Goal: Task Accomplishment & Management: Complete application form

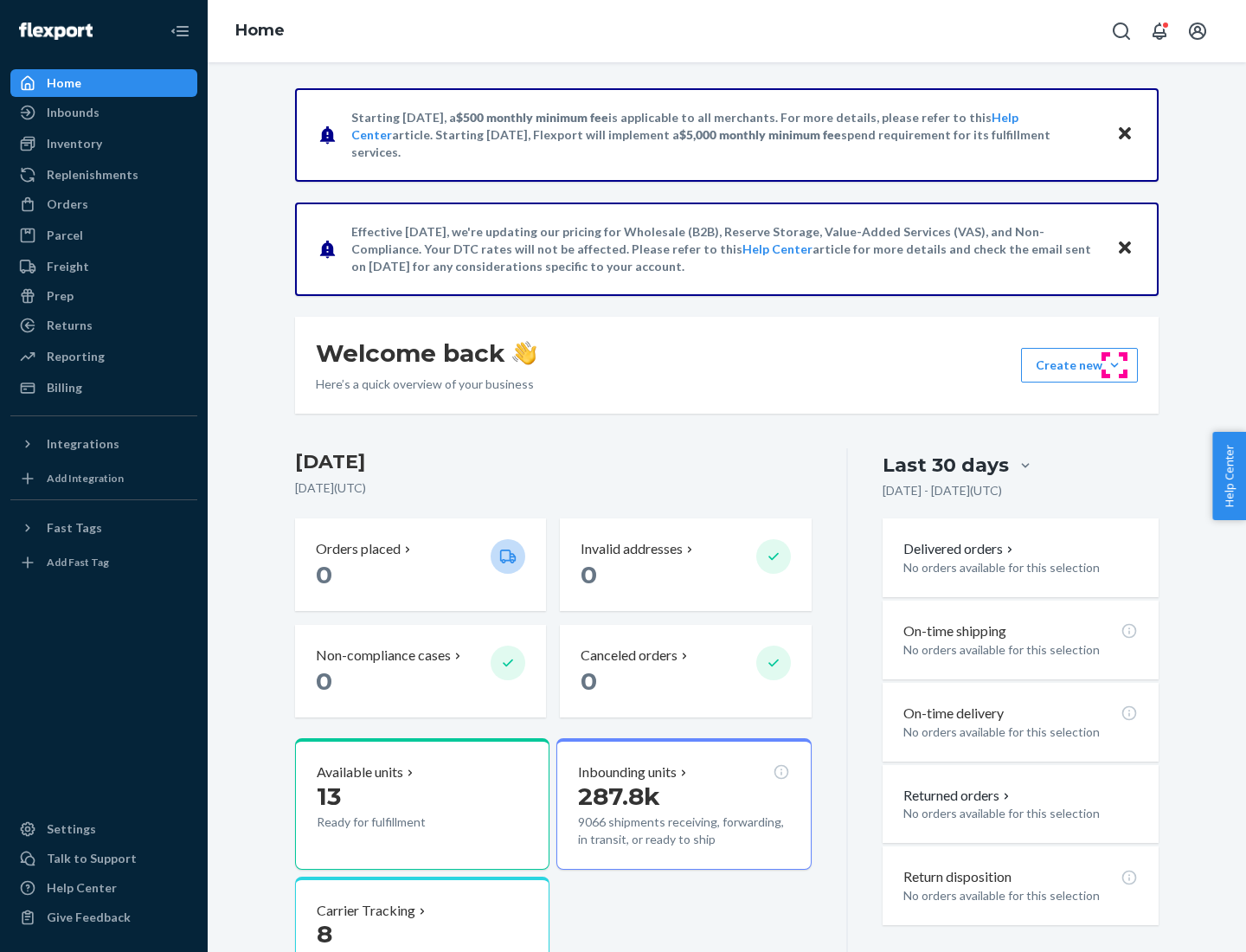
click at [1114, 365] on button "Create new Create new inbound Create new order Create new product" at bounding box center [1079, 365] width 117 height 35
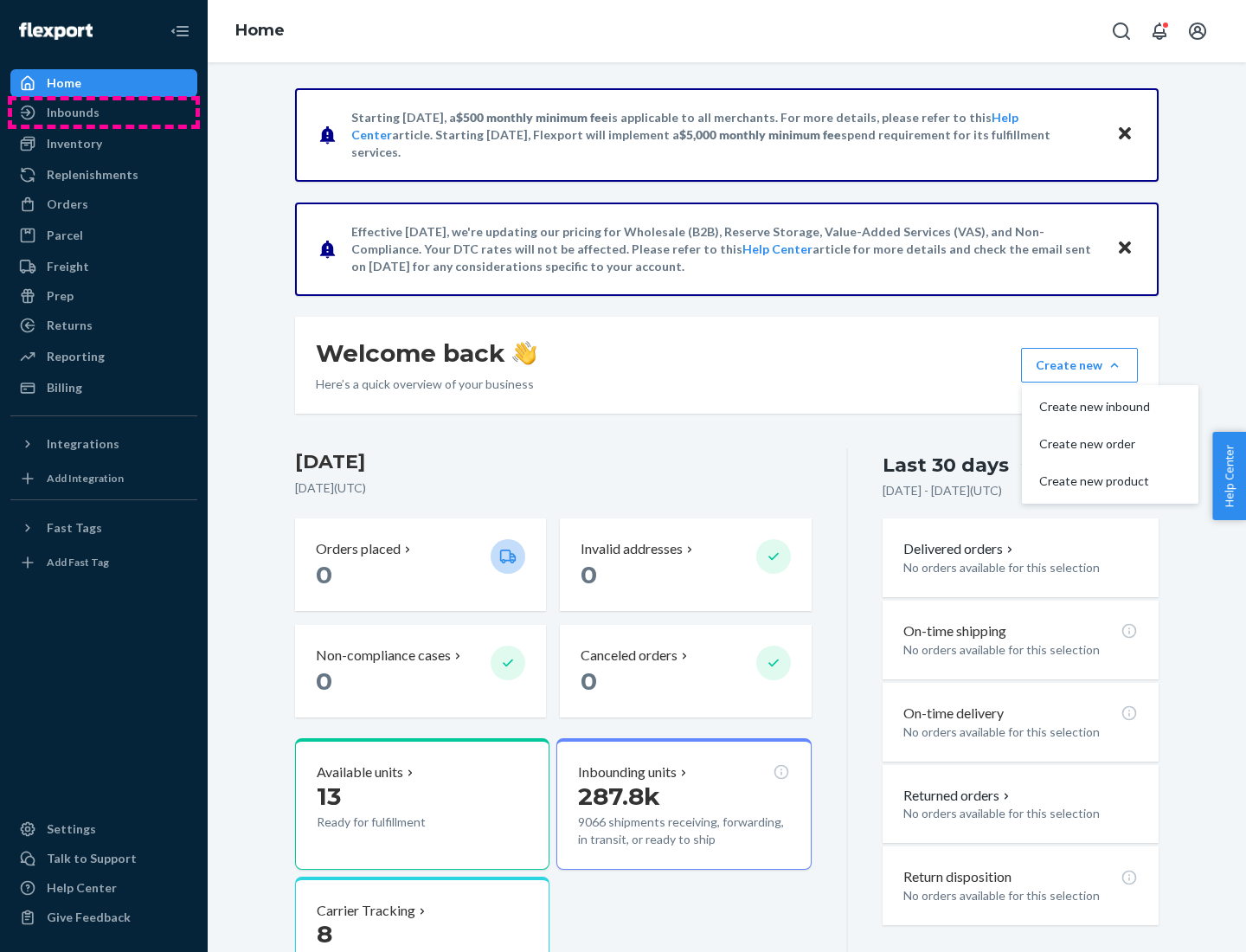
click at [104, 112] on div "Inbounds" at bounding box center [103, 112] width 183 height 24
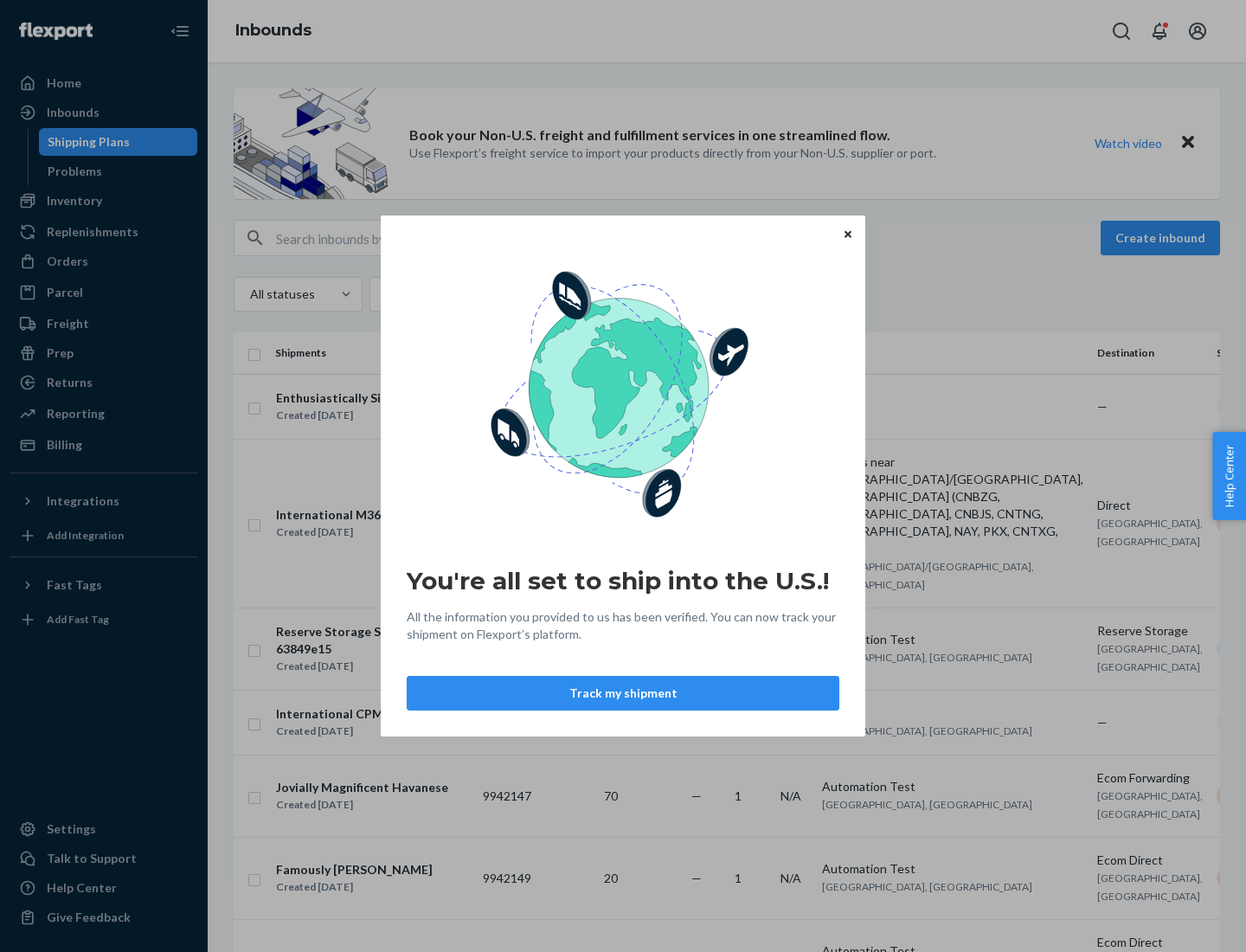
click at [623, 693] on button "Track my shipment" at bounding box center [622, 693] width 432 height 35
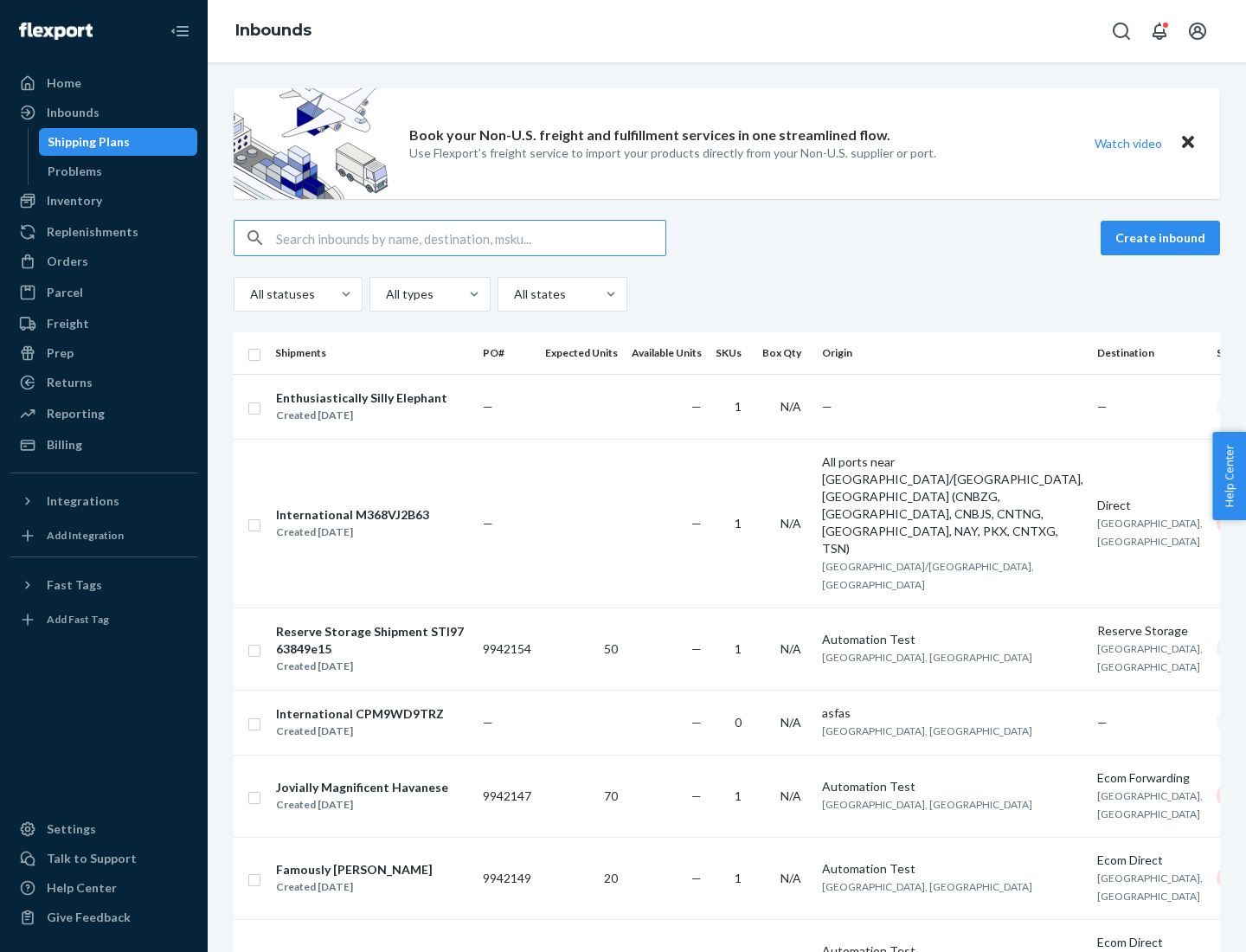
click at [1163, 238] on button "Create inbound" at bounding box center [1160, 238] width 120 height 35
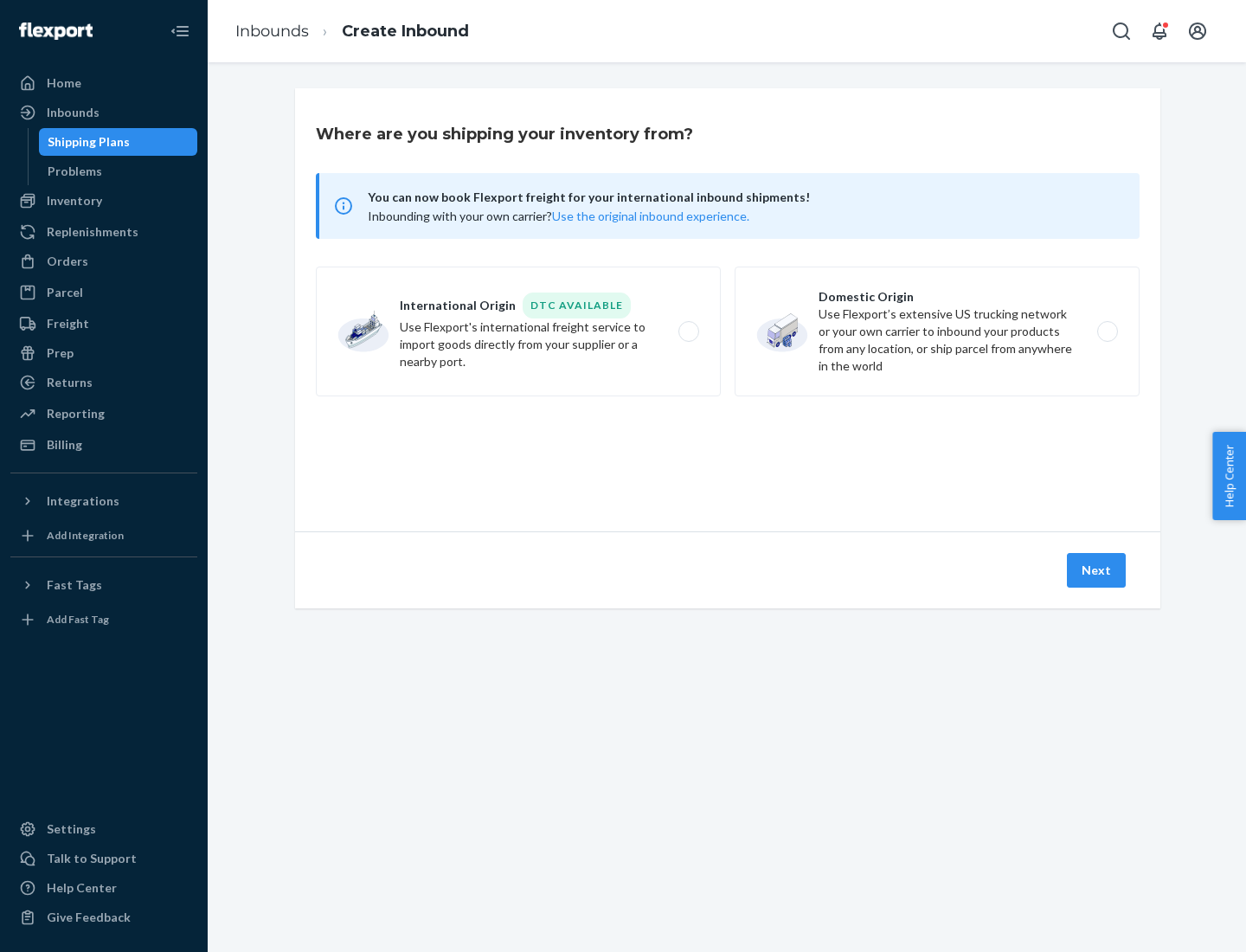
click at [518, 332] on label "International Origin DTC Available Use Flexport's international freight service…" at bounding box center [518, 331] width 405 height 130
click at [688, 332] on input "International Origin DTC Available Use Flexport's international freight service…" at bounding box center [693, 332] width 11 height 11
radio input "true"
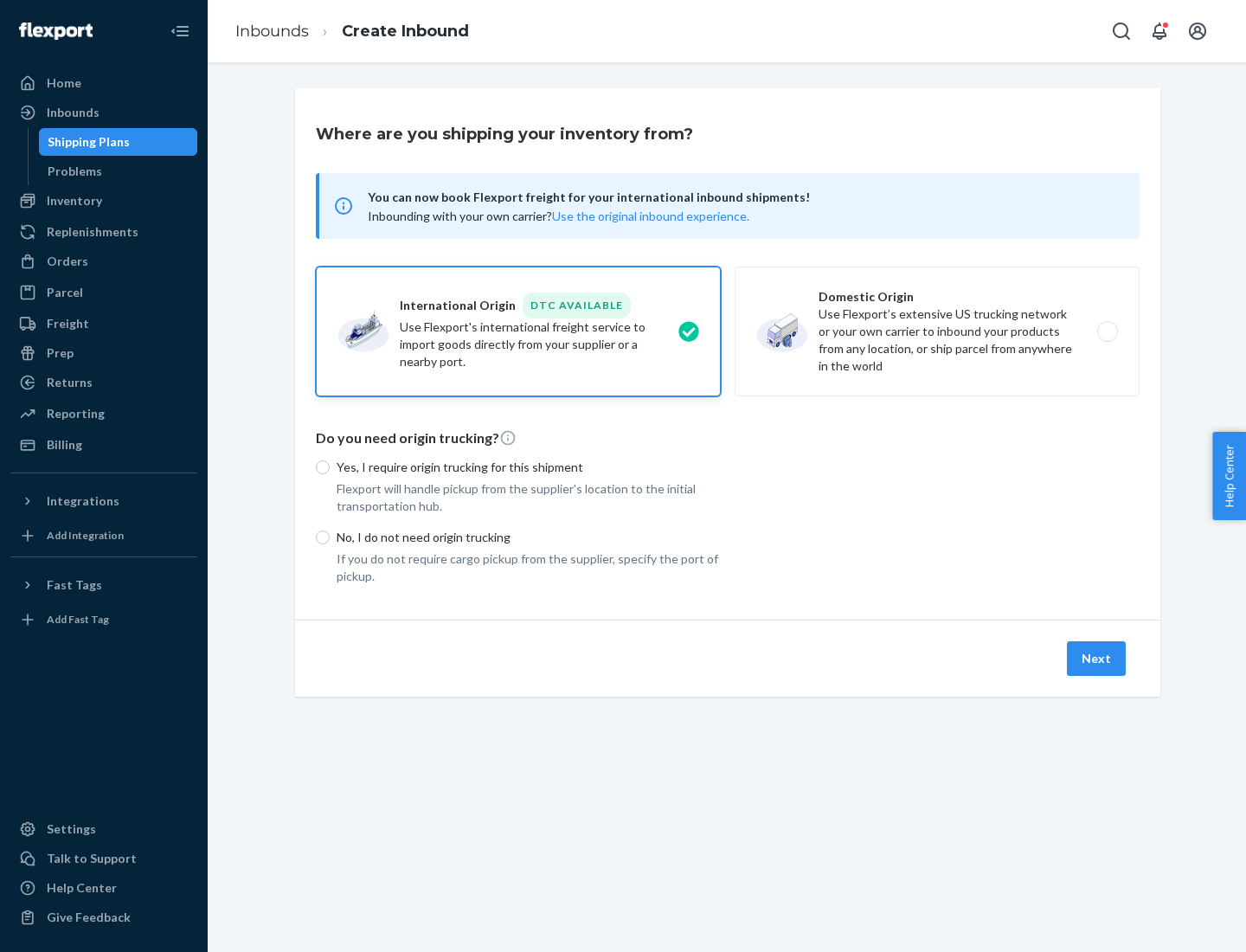
click at [529, 536] on p "No, I do not need origin trucking" at bounding box center [528, 537] width 384 height 18
click at [330, 536] on input "No, I do not need origin trucking" at bounding box center [323, 536] width 14 height 14
radio input "true"
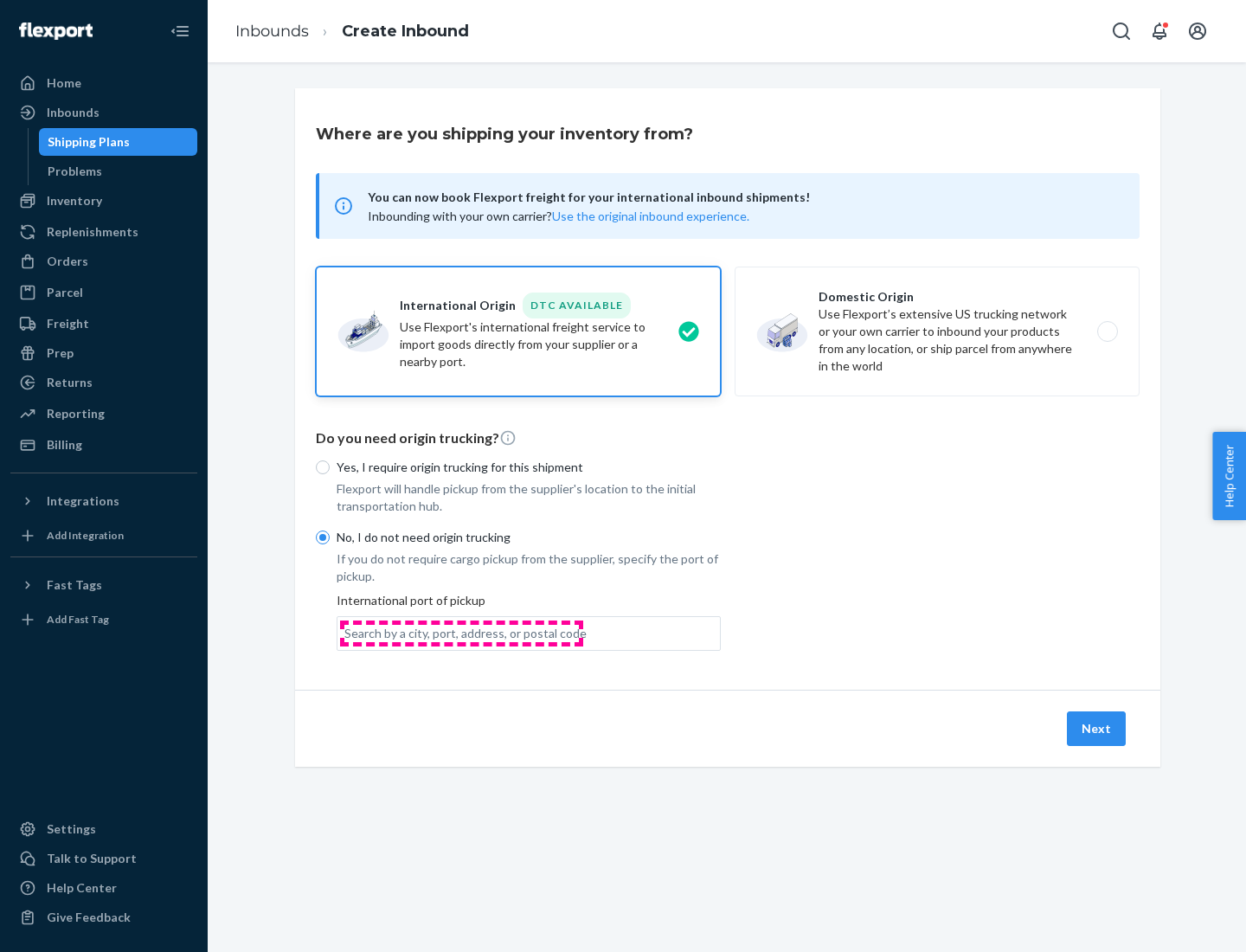
click at [461, 632] on div "Search by a city, port, address, or postal code" at bounding box center [465, 633] width 242 height 18
click at [347, 632] on input "Search by a city, port, address, or postal code" at bounding box center [346, 633] width 2 height 18
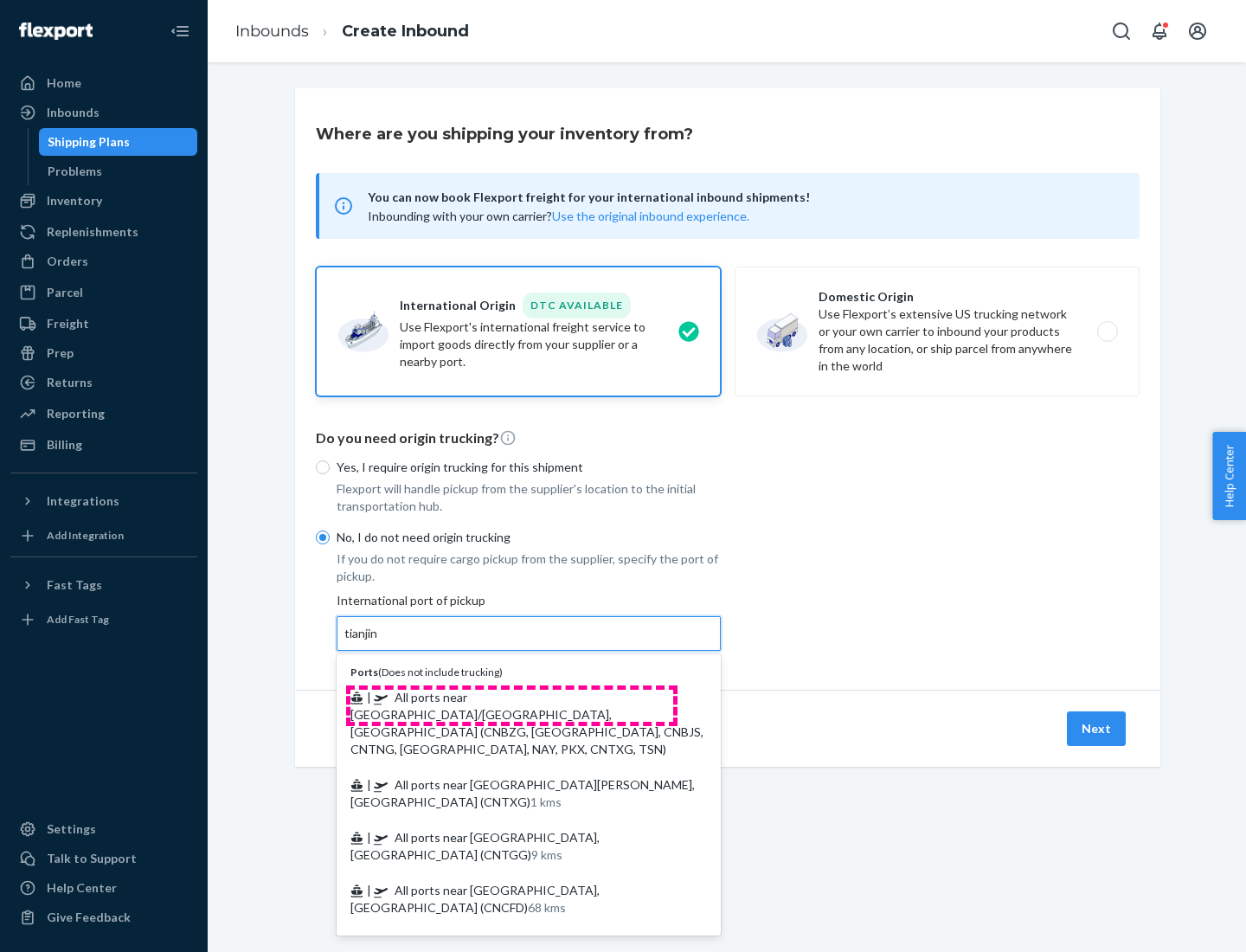
click at [511, 697] on span "| All ports near [GEOGRAPHIC_DATA]/[GEOGRAPHIC_DATA], [GEOGRAPHIC_DATA] (CNBZG,…" at bounding box center [526, 723] width 353 height 66
click at [380, 642] on input "tianjin" at bounding box center [362, 633] width 35 height 18
type input "All ports near [GEOGRAPHIC_DATA]/[GEOGRAPHIC_DATA], [GEOGRAPHIC_DATA] (CNBZG, […"
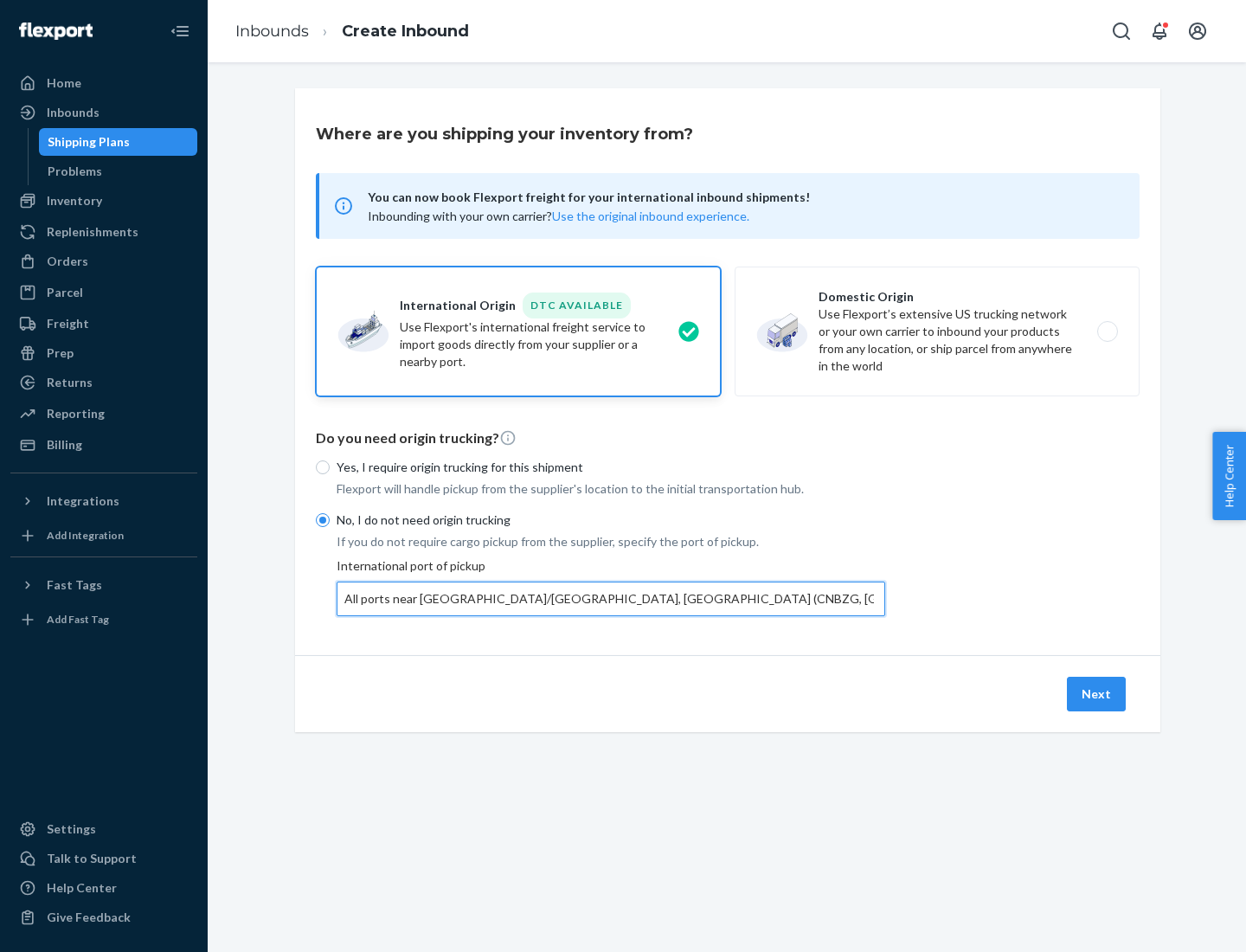
click at [1097, 693] on button "Next" at bounding box center [1096, 694] width 59 height 35
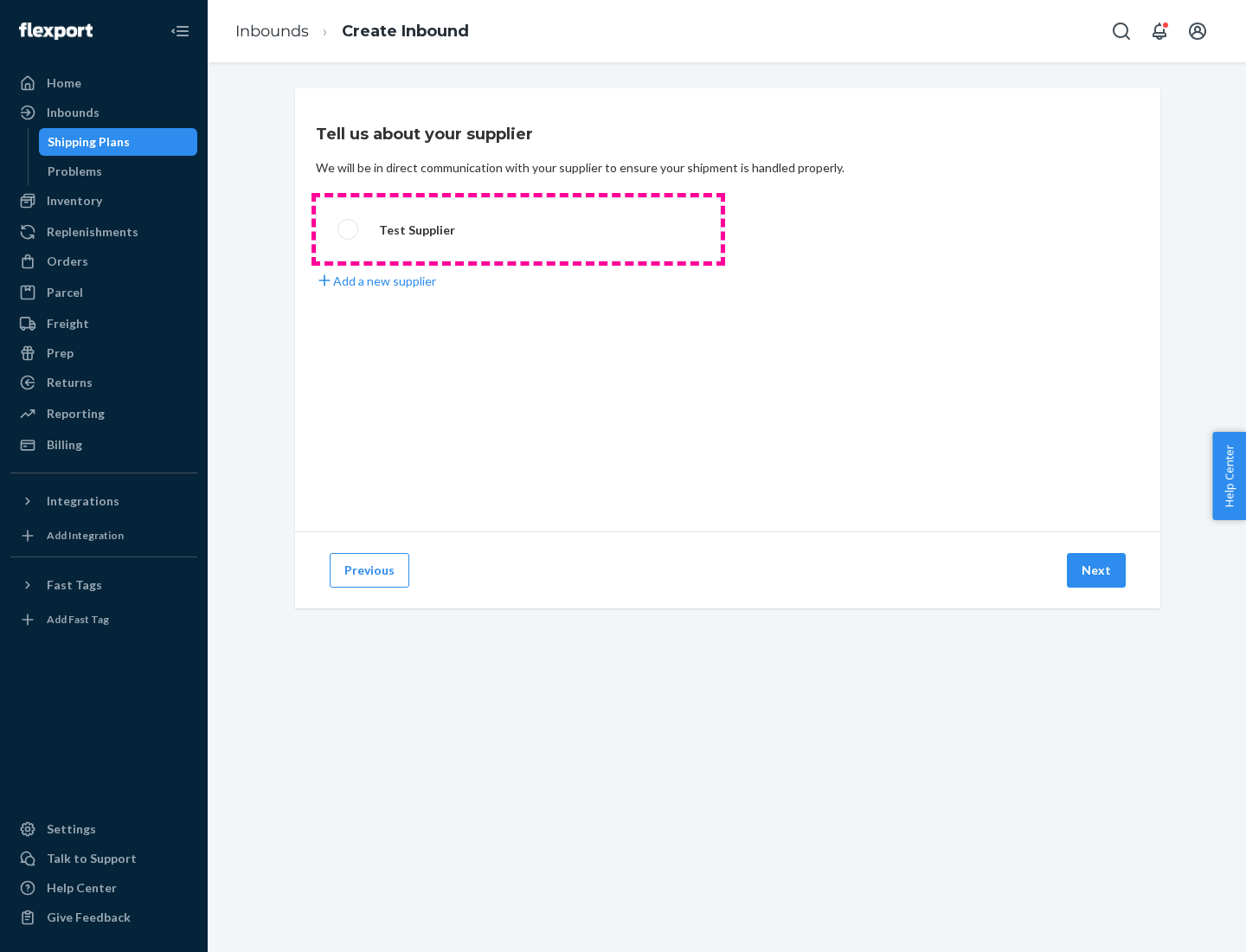
click at [518, 229] on label "Test Supplier" at bounding box center [518, 229] width 405 height 64
click at [348, 229] on input "Test Supplier" at bounding box center [343, 229] width 11 height 11
radio input "true"
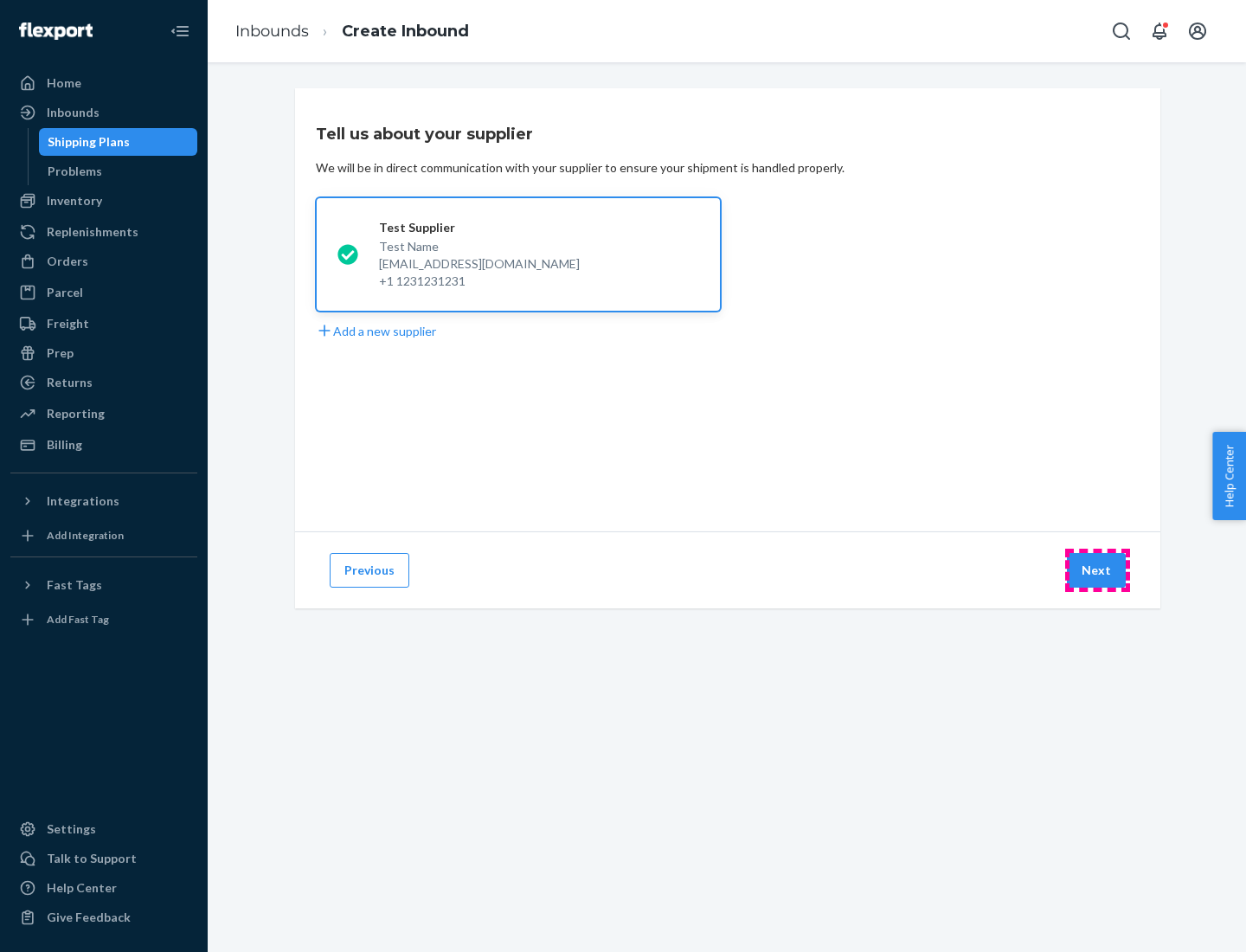
click at [1097, 570] on button "Next" at bounding box center [1096, 570] width 59 height 35
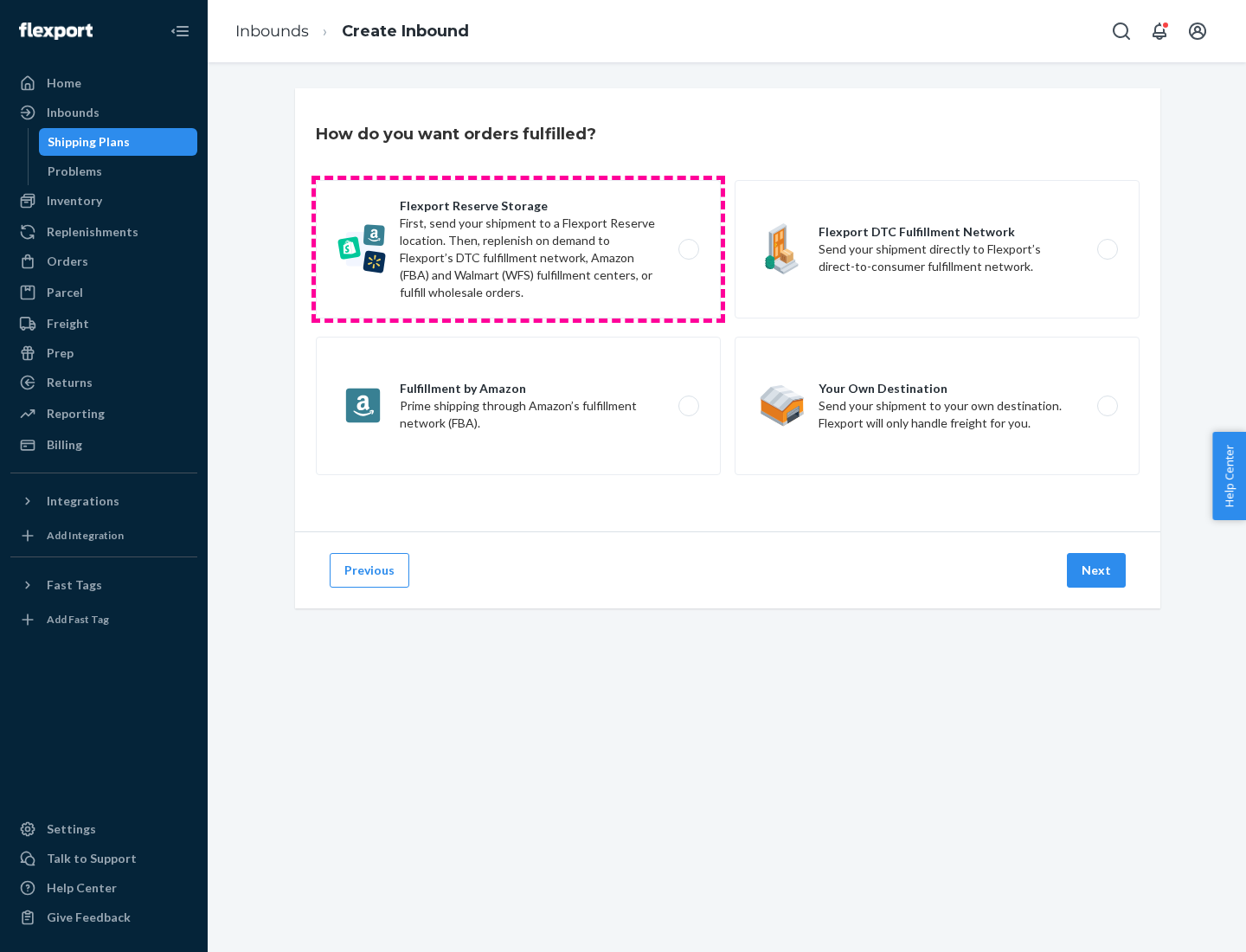
click at [518, 249] on label "Flexport Reserve Storage First, send your shipment to a Flexport Reserve locati…" at bounding box center [518, 249] width 405 height 138
click at [688, 249] on input "Flexport Reserve Storage First, send your shipment to a Flexport Reserve locati…" at bounding box center [693, 250] width 11 height 11
radio input "true"
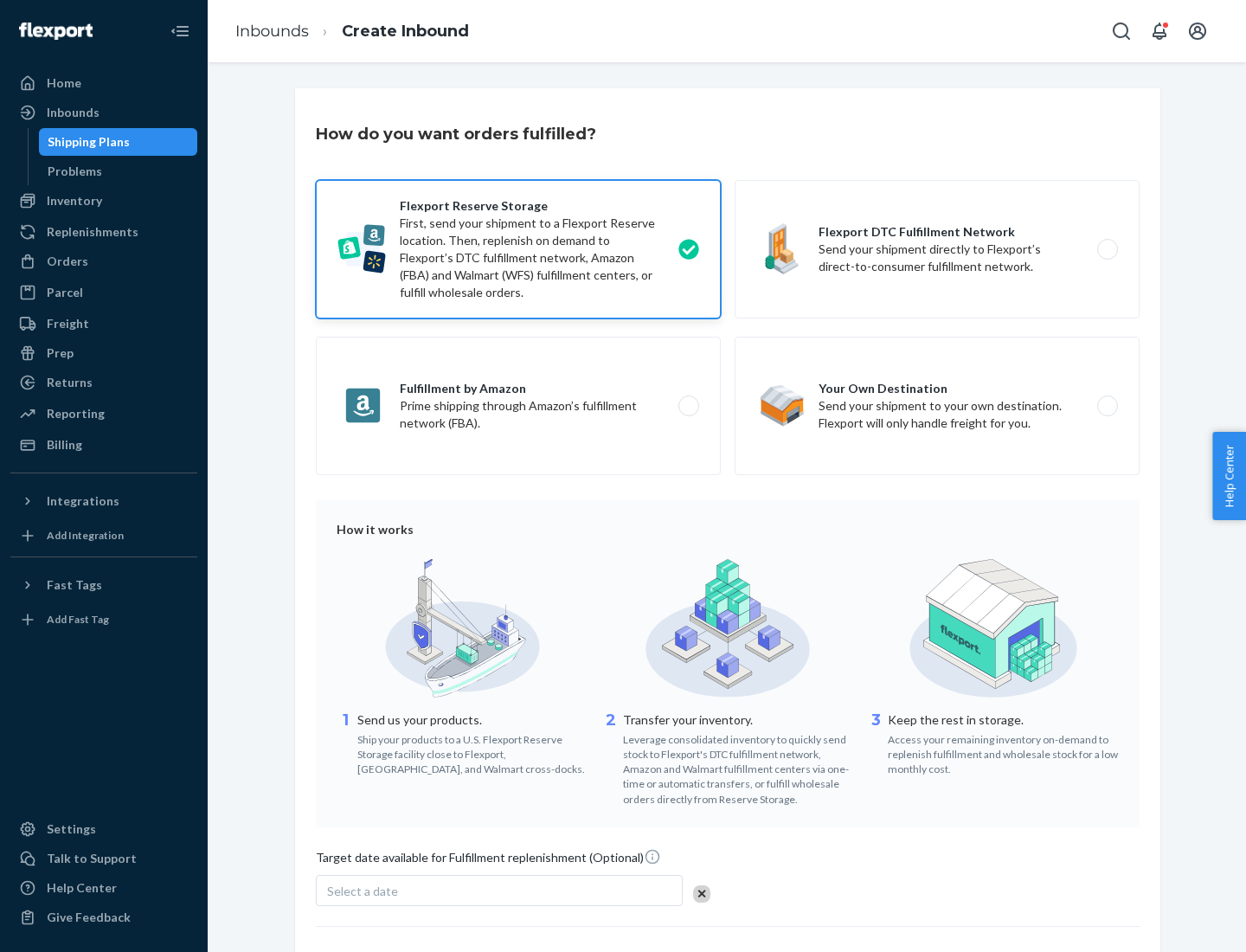
scroll to position [142, 0]
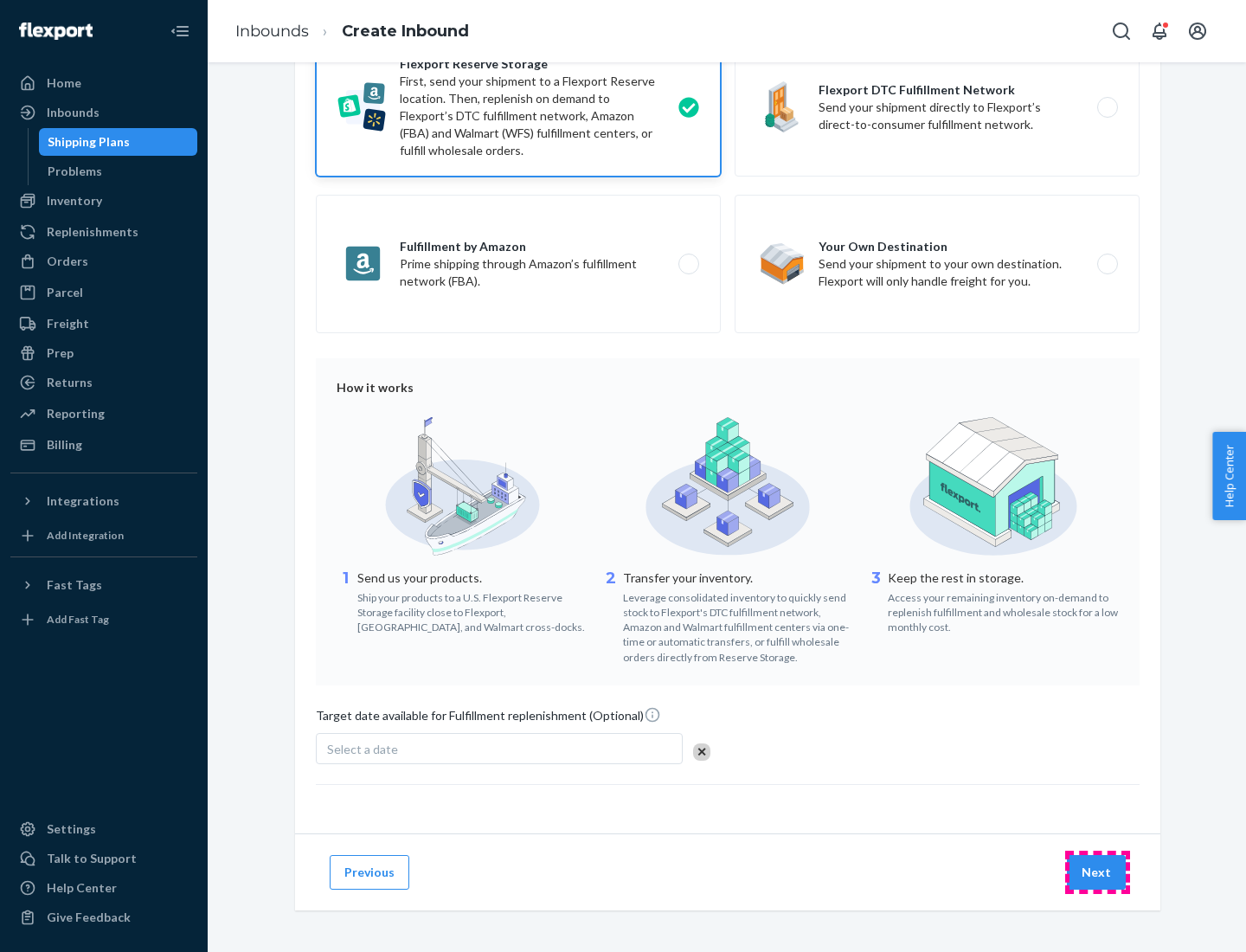
click at [1097, 871] on button "Next" at bounding box center [1096, 872] width 59 height 35
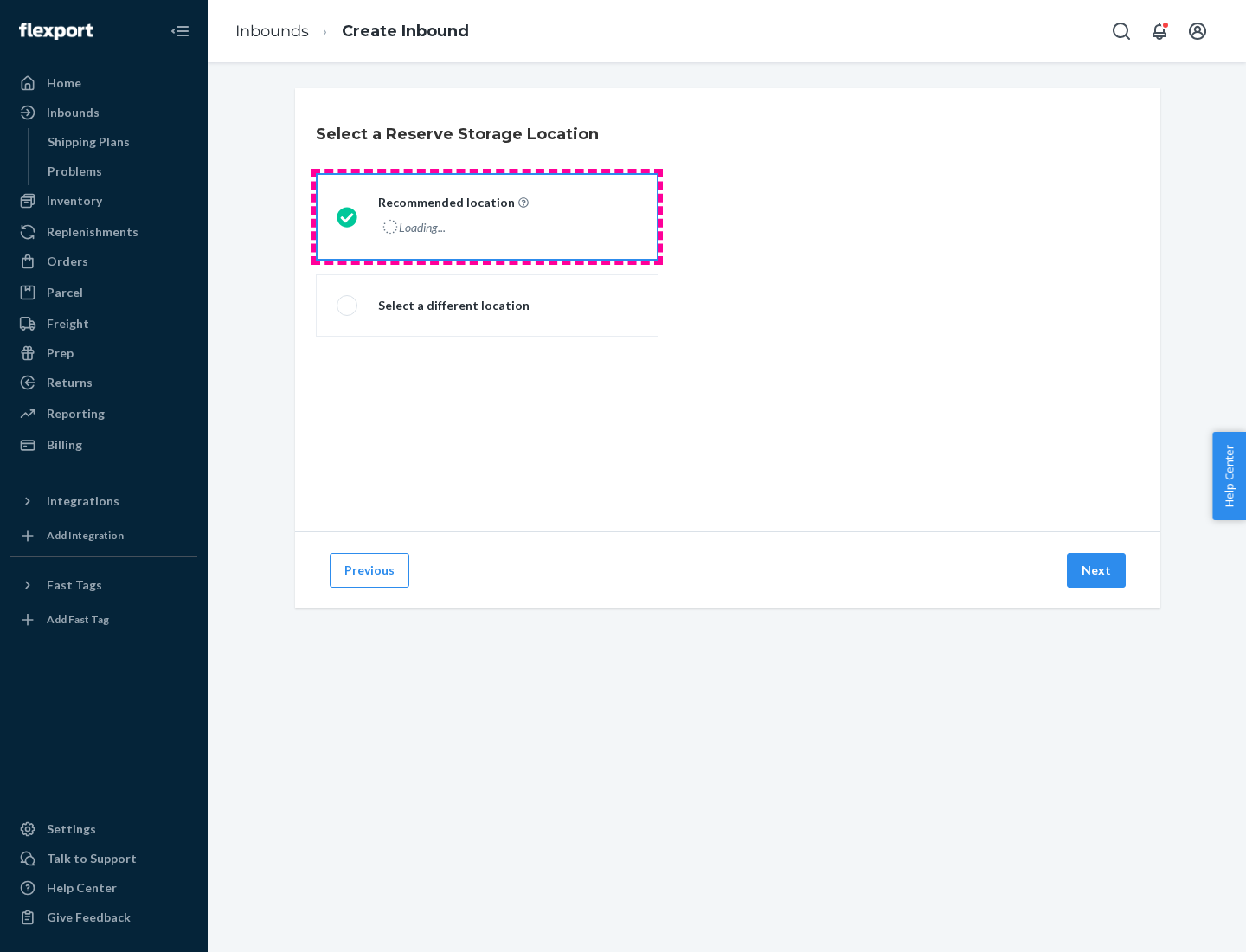
click at [488, 217] on div "Loading..." at bounding box center [452, 227] width 147 height 25
click at [347, 217] on input "Recommended location Loading..." at bounding box center [342, 217] width 11 height 11
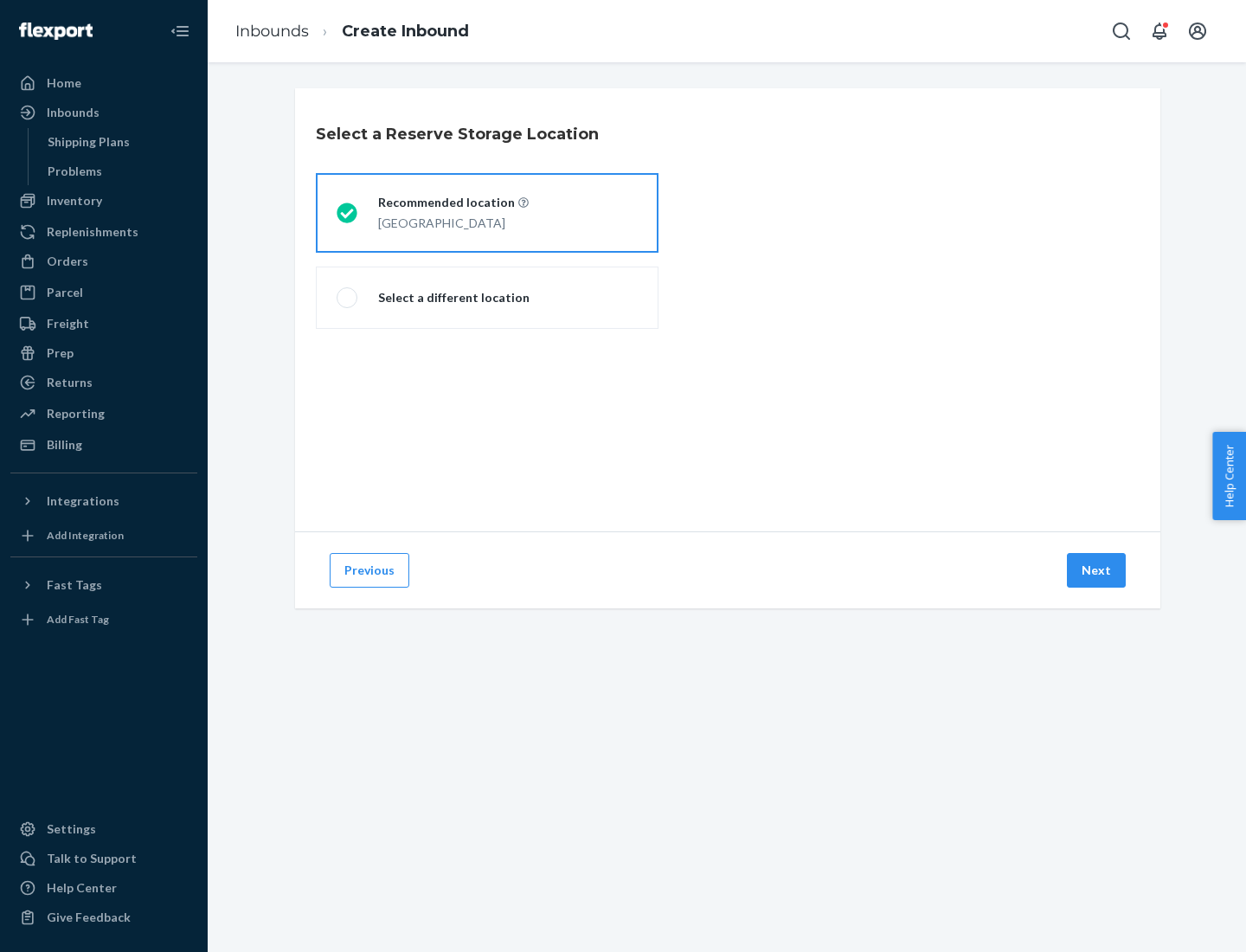
click at [1097, 570] on button "Next" at bounding box center [1096, 570] width 59 height 35
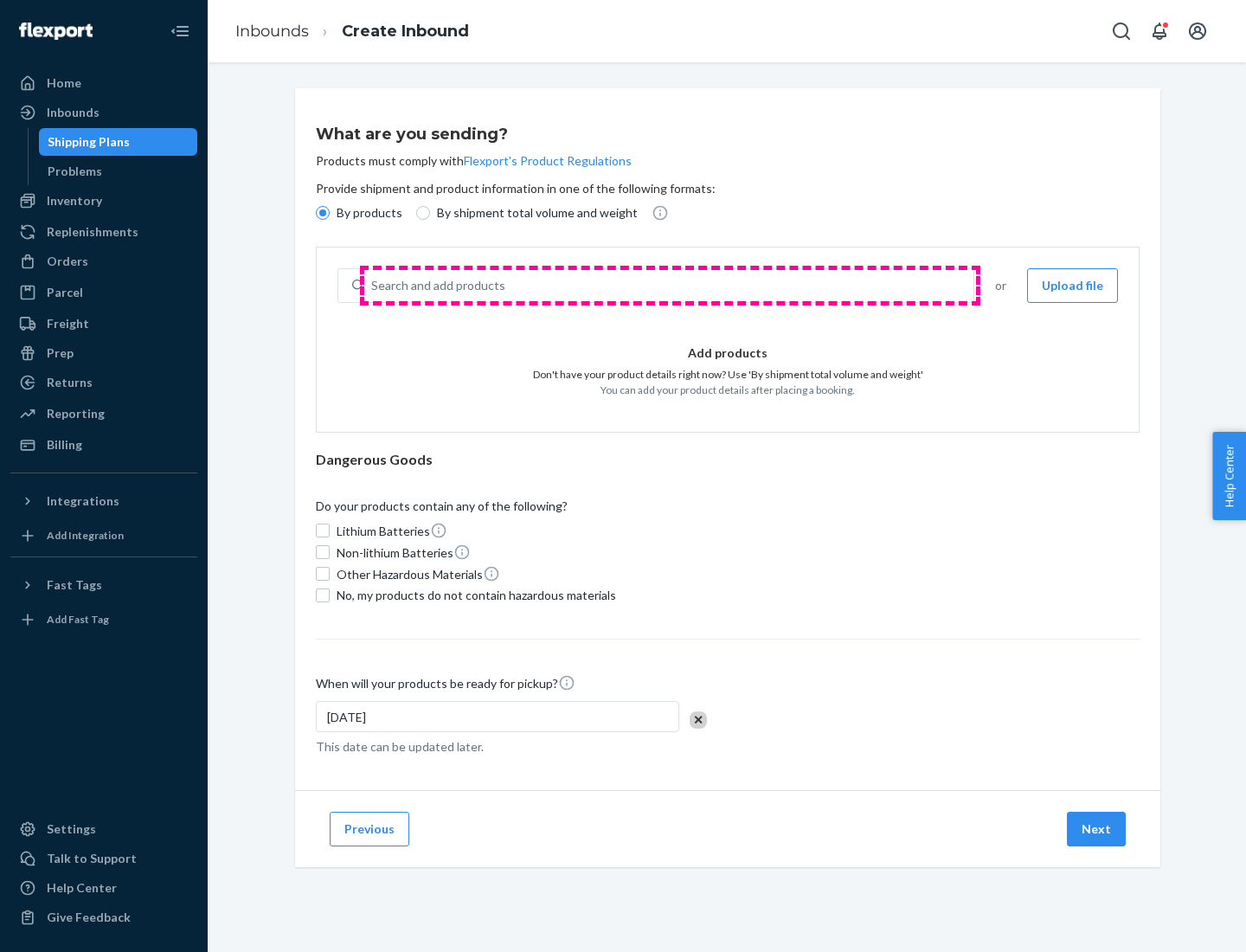
click at [670, 286] on div "Search and add products" at bounding box center [668, 286] width 609 height 31
click at [373, 286] on input "Search and add products" at bounding box center [372, 285] width 2 height 18
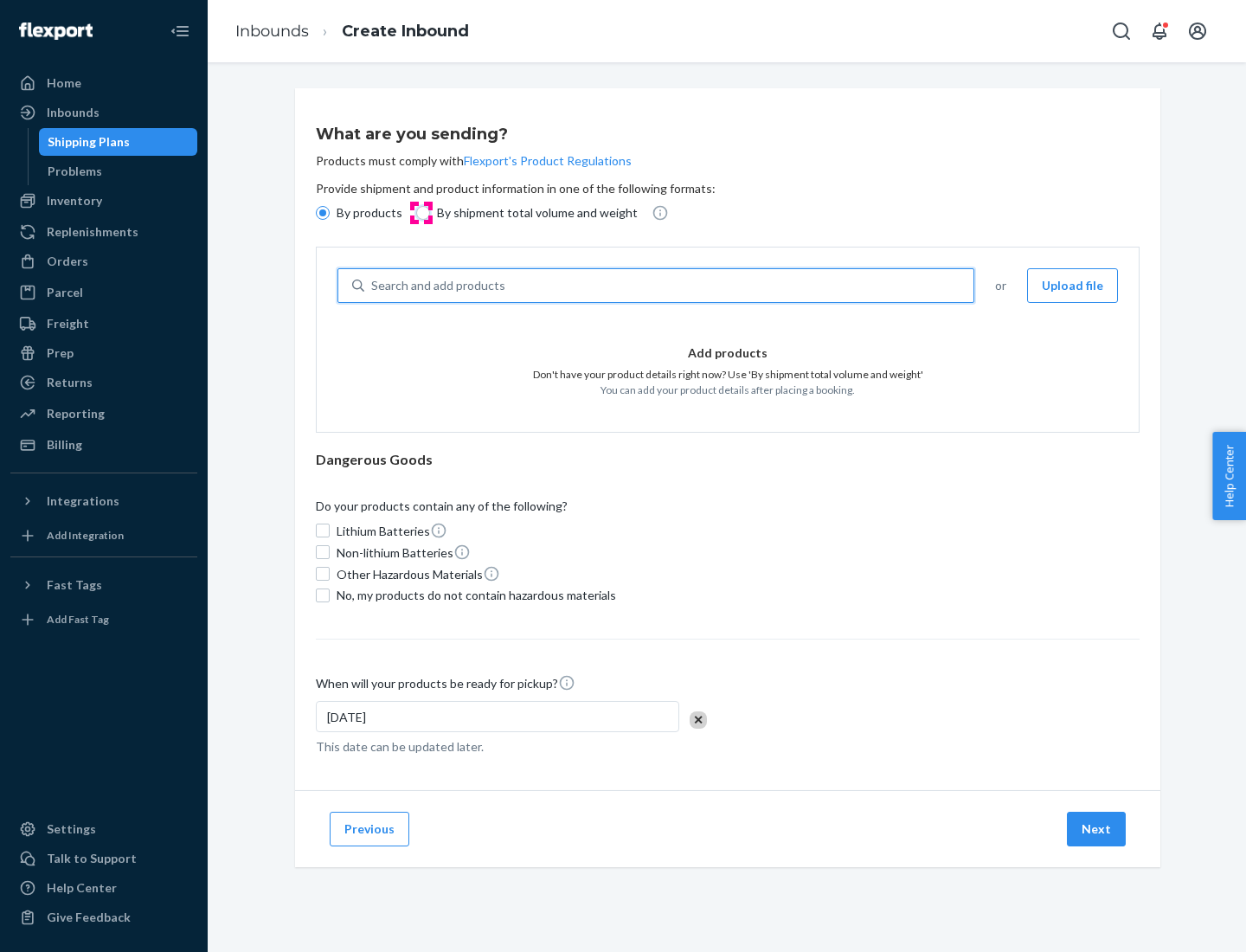
click at [420, 213] on input "By shipment total volume and weight" at bounding box center [423, 212] width 14 height 14
radio input "true"
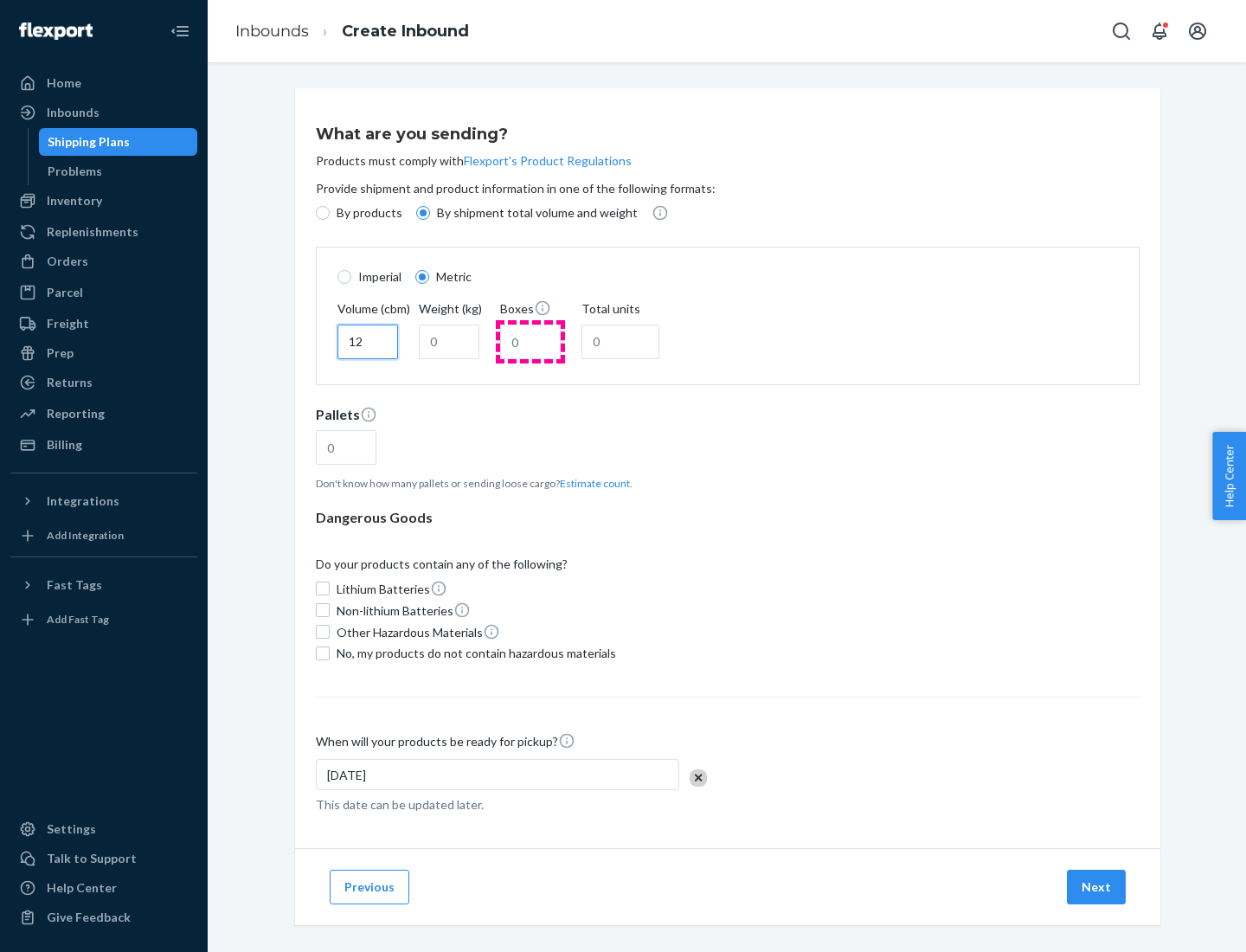
type input "12"
type input "22"
type input "222"
type input "121"
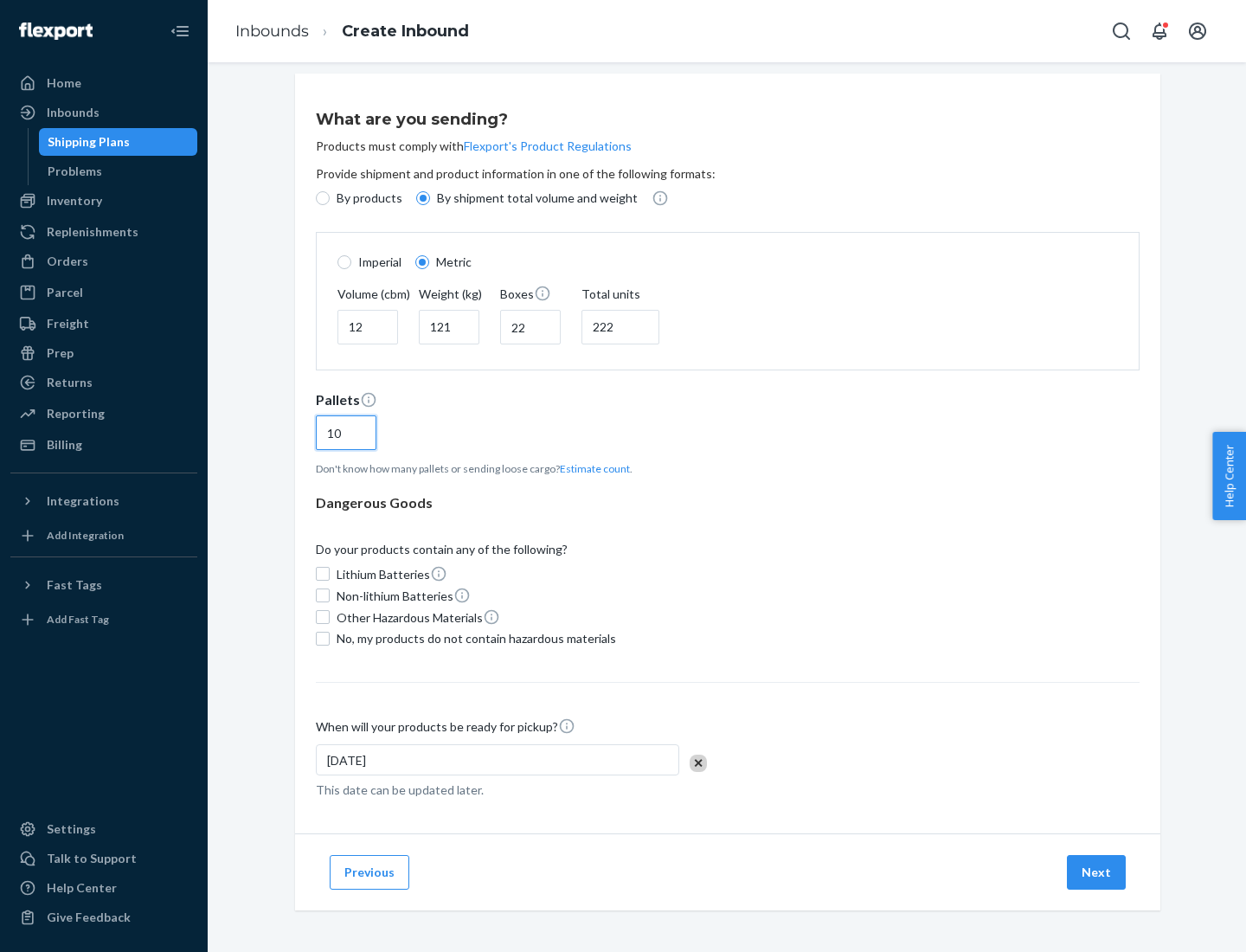
type input "10"
click at [473, 638] on span "No, my products do not contain hazardous materials" at bounding box center [476, 638] width 279 height 18
click at [330, 638] on input "No, my products do not contain hazardous materials" at bounding box center [323, 638] width 14 height 14
checkbox input "true"
click at [1097, 871] on button "Next" at bounding box center [1096, 872] width 59 height 35
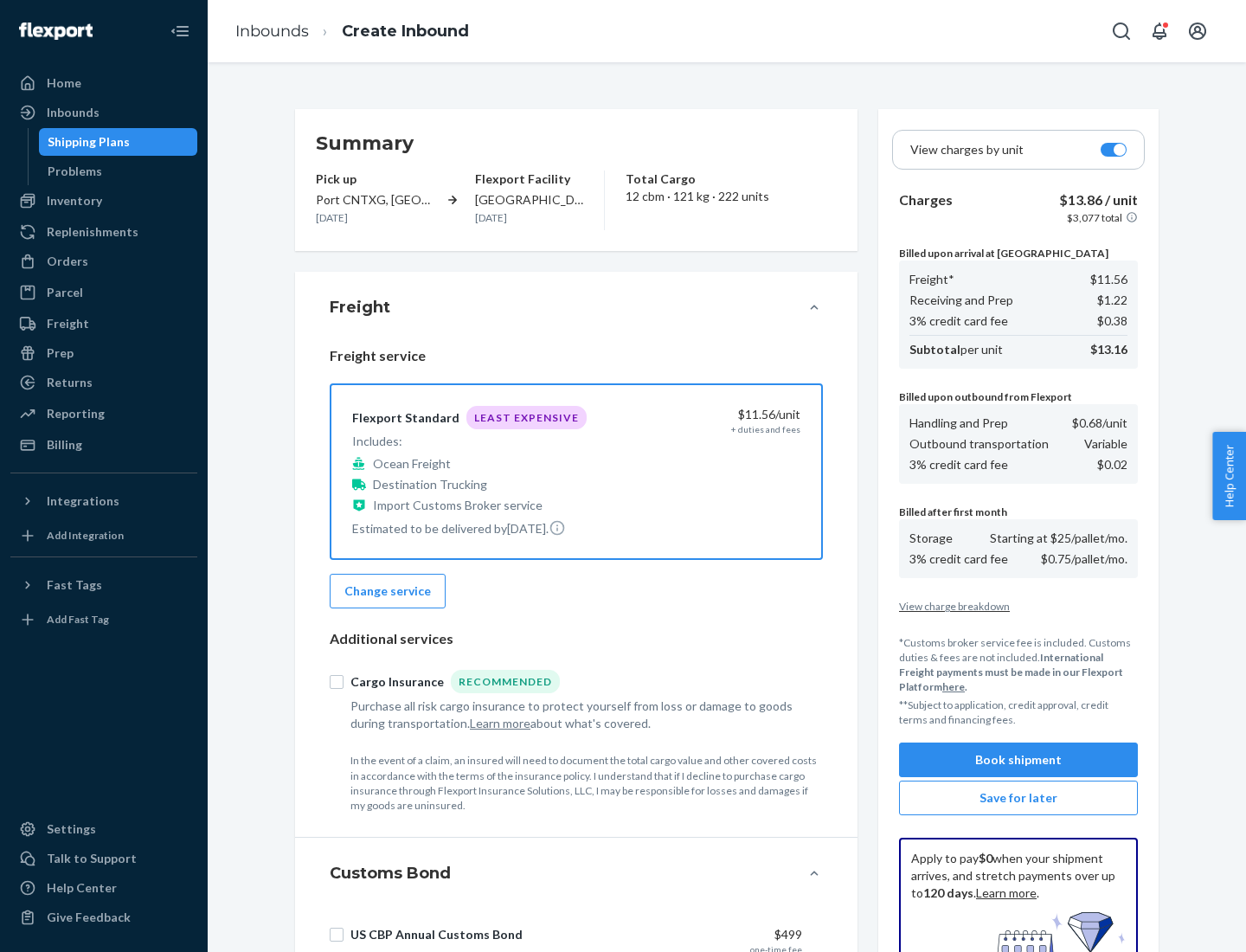
scroll to position [253, 0]
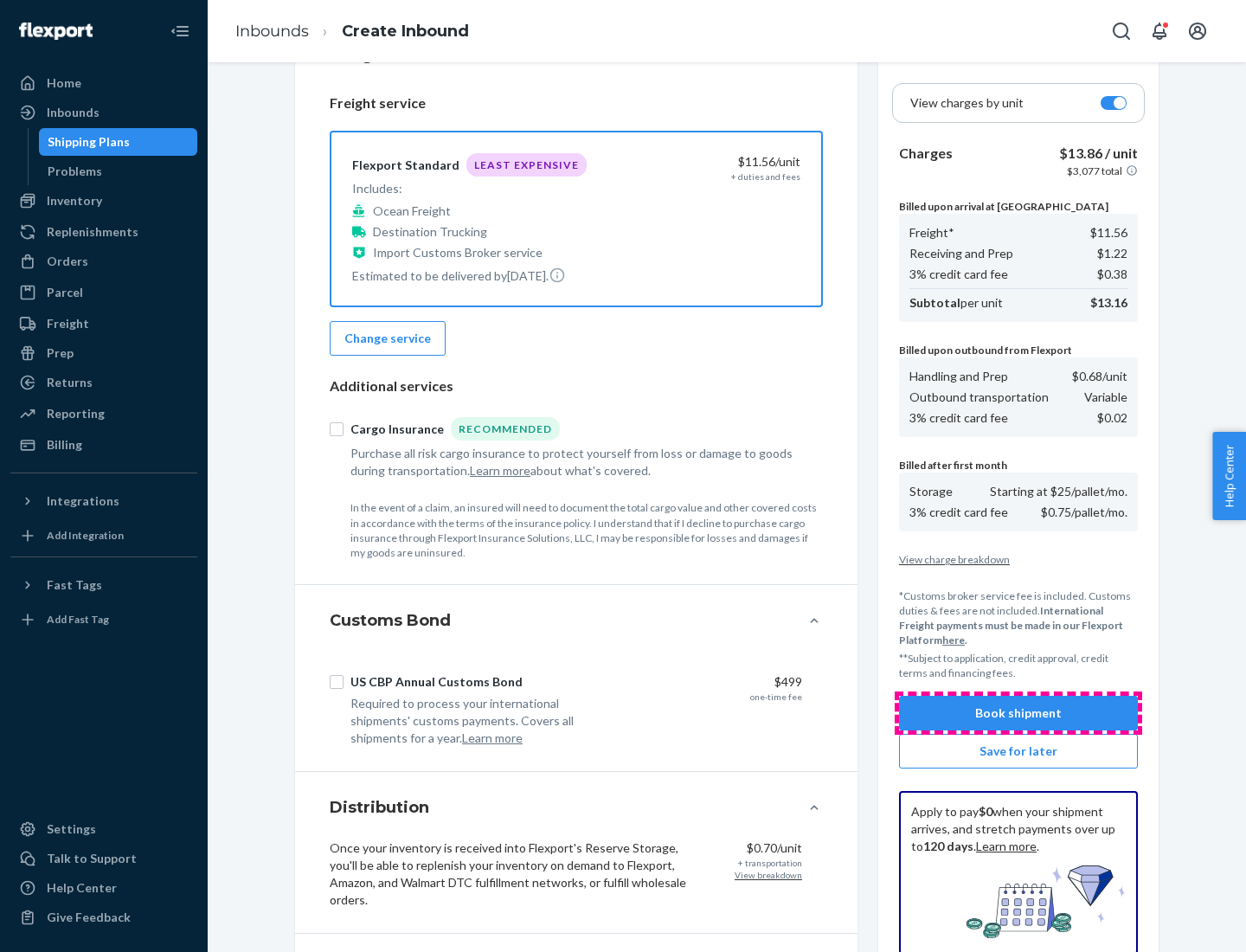
click at [1018, 713] on button "Book shipment" at bounding box center [1017, 713] width 239 height 35
